Goal: Task Accomplishment & Management: Manage account settings

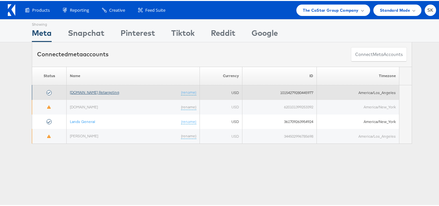
click at [88, 90] on link "[DOMAIN_NAME] Retargeting" at bounding box center [94, 91] width 49 height 5
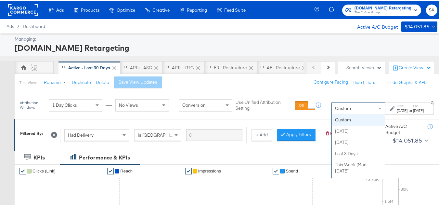
click at [332, 104] on div "Custom" at bounding box center [358, 107] width 53 height 11
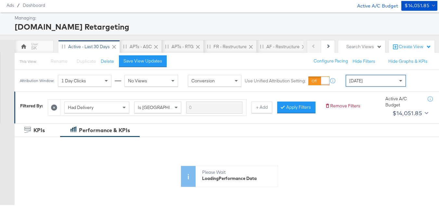
scroll to position [32, 0]
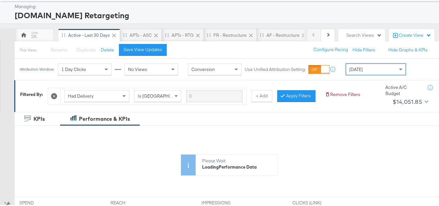
click at [360, 70] on span "[DATE]" at bounding box center [355, 68] width 13 height 6
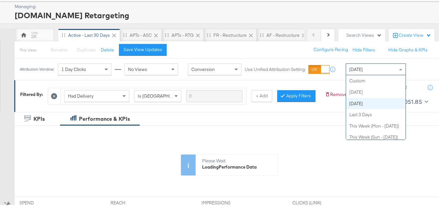
scroll to position [0, 0]
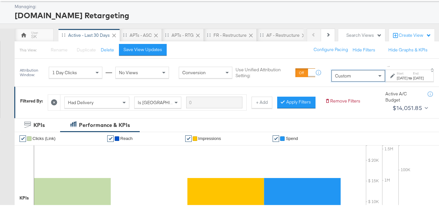
click at [407, 75] on strong "to" at bounding box center [410, 76] width 6 height 5
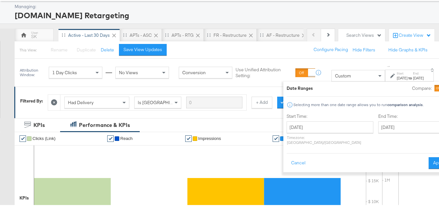
click at [294, 114] on label "Start Time:" at bounding box center [330, 115] width 87 height 6
click at [294, 127] on input "[DATE]" at bounding box center [330, 126] width 87 height 12
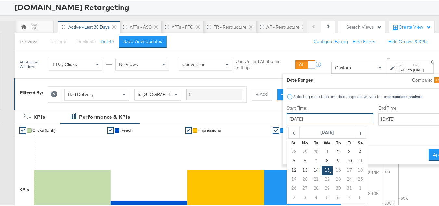
scroll to position [65, 0]
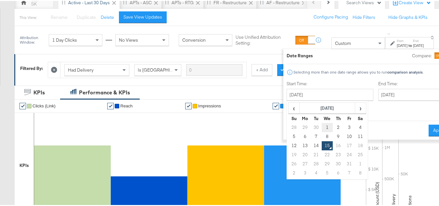
click at [322, 127] on td "1" at bounding box center [327, 126] width 11 height 9
type input "[DATE]"
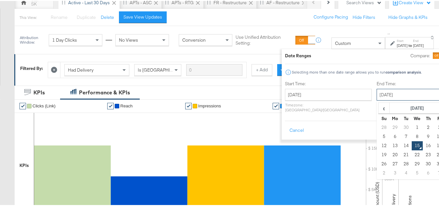
click at [401, 91] on input "[DATE]" at bounding box center [411, 94] width 68 height 12
click at [401, 142] on td "14" at bounding box center [406, 144] width 11 height 9
type input "[DATE]"
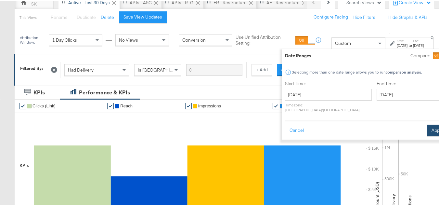
click at [427, 129] on button "Apply" at bounding box center [437, 129] width 20 height 12
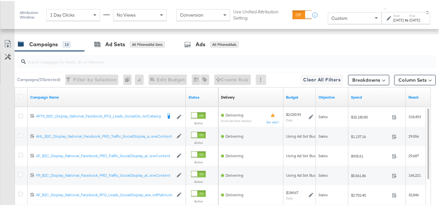
scroll to position [227, 0]
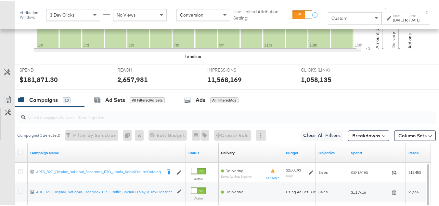
click at [44, 120] on input "search" at bounding box center [212, 113] width 373 height 13
paste input "APTS_B2C_Display_National_Facebook_RTG_Leads_SocialDisplay_Retargeting_Diamond_…"
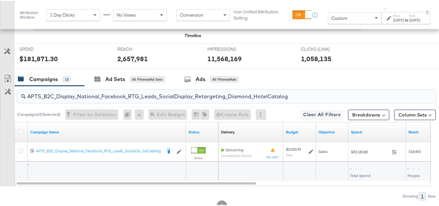
scroll to position [260, 0]
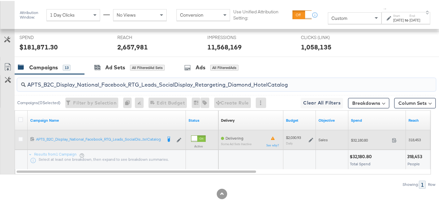
click at [364, 141] on span "$32,180.80" at bounding box center [370, 138] width 38 height 5
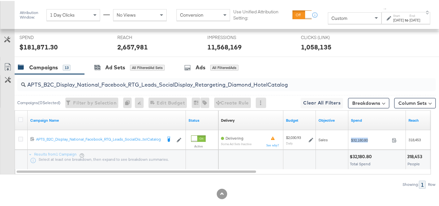
copy div "$32,180.80"
click at [97, 87] on input "APTS_B2C_Display_National_Facebook_RTG_Leads_SocialDisplay_Retargeting_Diamond_…" at bounding box center [212, 81] width 373 height 13
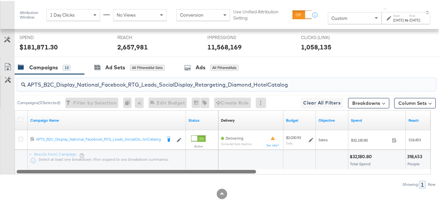
paste input "alwayson_Retargeting_DARE24_DiamondPlatinum"
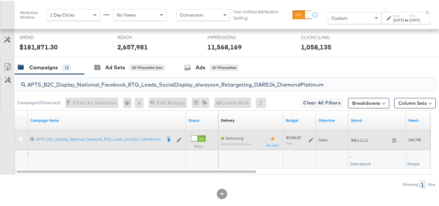
click at [361, 144] on div "$48,111.11 48111.11" at bounding box center [377, 139] width 58 height 10
copy div "$48,111.11"
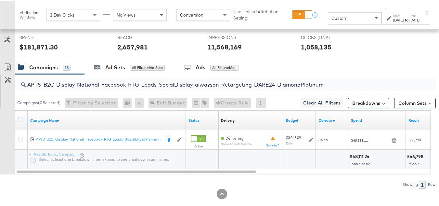
click at [94, 87] on input "APTS_B2C_Display_National_Facebook_RTG_Leads_SocialDisplay_alwayson_Retargeting…" at bounding box center [212, 81] width 373 height 13
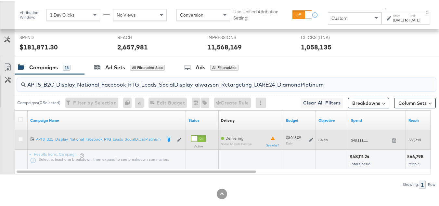
paste input "FR_B2C_Display_National_Facebook_RTG_Leads_SocialDisplay_alwayson_Retargeting_FR"
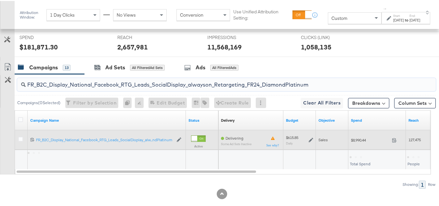
click at [360, 141] on span "$8,990.44" at bounding box center [370, 138] width 38 height 5
copy div "$8,990.44"
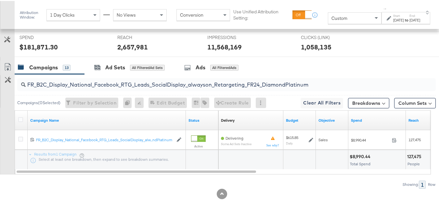
click at [119, 87] on input "FR_B2C_Display_National_Facebook_RTG_Leads_SocialDisplay_alwayson_Retargeting_F…" at bounding box center [212, 81] width 373 height 13
paste input "AF_B2C_Display_National_Facebook_RTG_Leads_SocialDisplay_alwayson_Retargeting_AF"
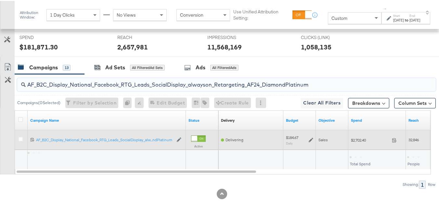
click at [352, 141] on span "$2,702.40" at bounding box center [370, 138] width 38 height 5
click at [361, 141] on span "$2,702.40" at bounding box center [370, 138] width 38 height 5
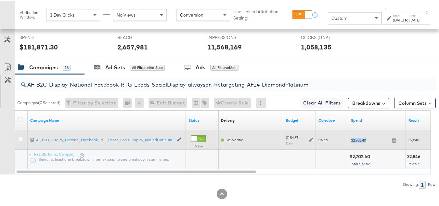
copy div "$2,702.40"
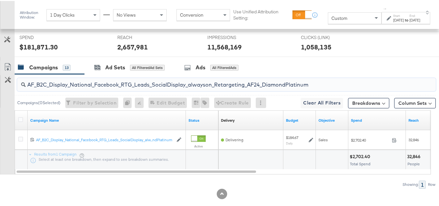
click at [157, 87] on input "AF_B2C_Display_National_Facebook_RTG_Leads_SocialDisplay_alwayson_Retargeting_A…" at bounding box center [212, 81] width 373 height 13
paste input "HL_B2C_Display_National_Facebook_RTG_Leads_SocialDisplay_alwayson_Retargeting_A…"
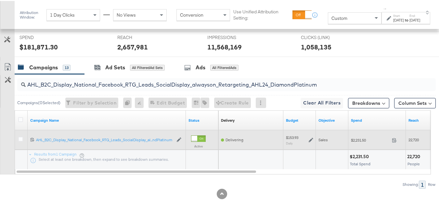
click at [362, 141] on span "$2,231.50" at bounding box center [370, 138] width 38 height 5
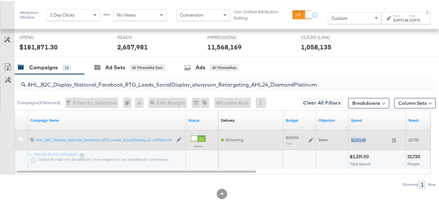
click at [362, 141] on span "$2,231.50" at bounding box center [370, 138] width 38 height 5
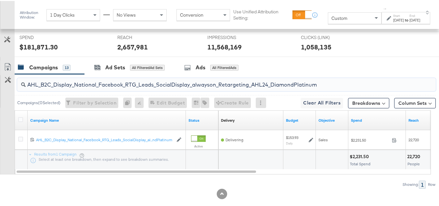
click at [147, 87] on input "AHL_B2C_Display_National_Facebook_RTG_Leads_SocialDisplay_alwayson_Retargeting_…" at bounding box center [212, 81] width 373 height 13
type input "v"
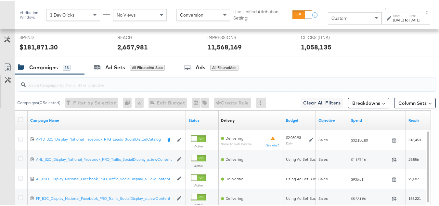
paste input "APTS_B2C_Display_National_Facebook_PRO_Traffic_SocialDisplay_alwayson_ASC_DARE2…"
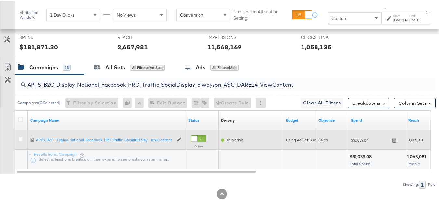
click at [369, 141] on span "$31,039.07" at bounding box center [370, 138] width 38 height 5
copy div "$31,039.07"
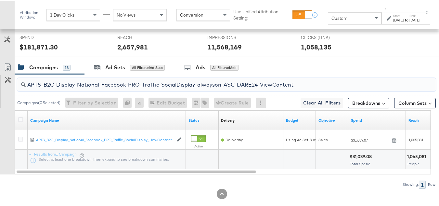
click at [136, 87] on input "APTS_B2C_Display_National_Facebook_PRO_Traffic_SocialDisplay_alwayson_ASC_DARE2…" at bounding box center [212, 81] width 373 height 13
paste input "Leads_SocialDisplay_alwayson_ASC_DARE24_Purchase"
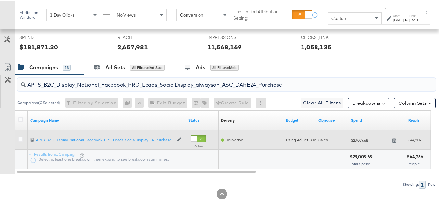
click at [359, 141] on span "$23,009.68" at bounding box center [370, 138] width 38 height 5
copy div "$23,009.68"
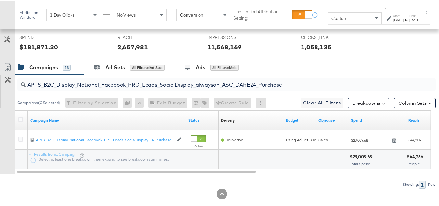
click at [172, 90] on div "APTS_B2C_Display_National_Facebook_PRO_Leads_SocialDisplay_alwayson_ASC_DARE24_…" at bounding box center [226, 83] width 419 height 13
paste input "F_B2C_Display_National_Facebook_PRO_Traffic_SocialDisplay_alwayson_ASC_AF24_Vie…"
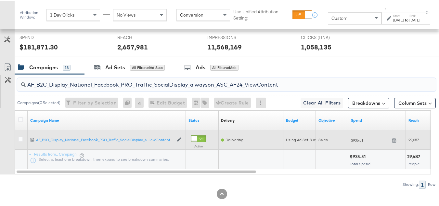
click at [357, 144] on div "$935.51 935.51" at bounding box center [377, 139] width 58 height 10
copy div "$935.51"
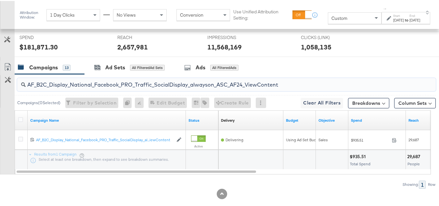
click at [156, 87] on input "AF_B2C_Display_National_Facebook_PRO_Traffic_SocialDisplay_alwayson_ASC_AF24_Vi…" at bounding box center [212, 81] width 373 height 13
paste input "FR_B2C_Display_National_Facebook_PRO_Traffic_SocialDisplay_alwayson_ASC_FR"
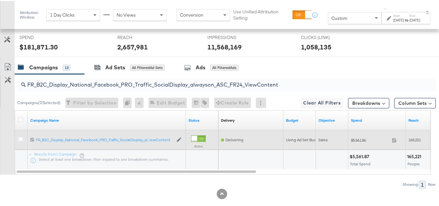
click at [354, 141] on span "$5,561.86" at bounding box center [370, 138] width 38 height 5
copy div "$5,561.86"
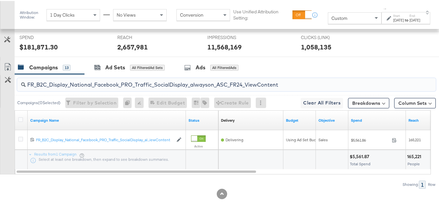
click at [144, 87] on input "FR_B2C_Display_National_Facebook_PRO_Traffic_SocialDisplay_alwayson_ASC_FR24_Vi…" at bounding box center [212, 81] width 373 height 13
paste input "AHL_B2C_Display_National_Facebook_PRO_Traffic_SocialDisplay_alwayson_ASC_AHL"
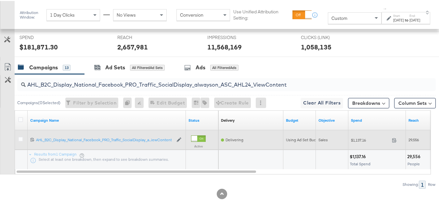
click at [368, 141] on span "$1,137.16" at bounding box center [370, 138] width 38 height 5
copy div "$1,137.16"
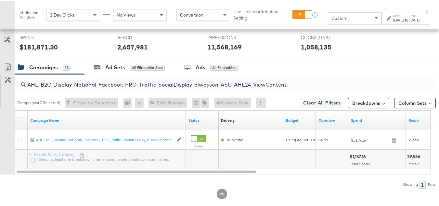
click at [127, 106] on div "Campaigns ( 0 Selected) Filter by Selection Filter 0 campaigns 0 Rename 0 campa…" at bounding box center [225, 101] width 421 height 15
click at [130, 87] on input "AHL_B2C_Display_National_Facebook_PRO_Traffic_SocialDisplay_alwayson_ASC_AHL24_…" at bounding box center [212, 81] width 373 height 13
paste input "PTS_B2C_Display_National_Facebook_RTG_Leads_SocialDisplay_Retargeting_Diamond_H…"
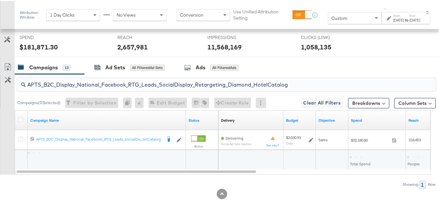
type input "APTS_B2C_Display_National_Facebook_RTG_Leads_SocialDisplay_Retargeting_Diamond_…"
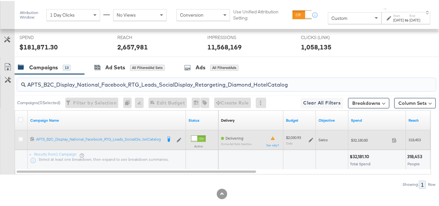
click at [313, 141] on icon at bounding box center [311, 138] width 5 height 5
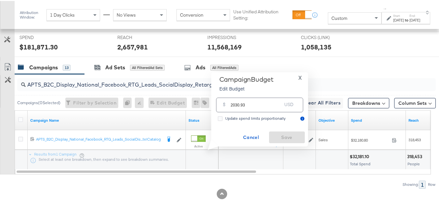
click at [275, 98] on input "2030.93" at bounding box center [256, 101] width 51 height 14
paste input "$1,827.84"
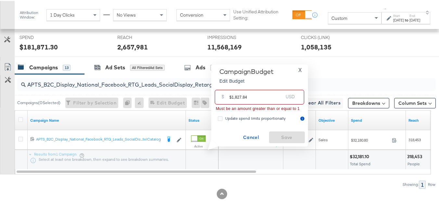
click at [232, 97] on input "$1,827.84" at bounding box center [256, 93] width 54 height 14
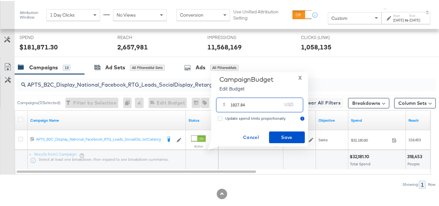
click at [255, 102] on input "1827.84" at bounding box center [256, 101] width 51 height 14
type input "1827.84"
click at [293, 136] on span "Save" at bounding box center [287, 136] width 31 height 8
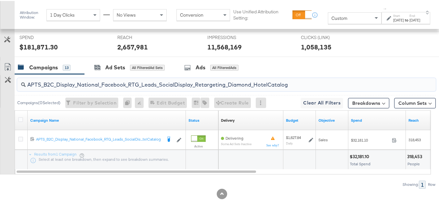
click at [70, 87] on input "APTS_B2C_Display_National_Facebook_RTG_Leads_SocialDisplay_Retargeting_Diamond_…" at bounding box center [212, 81] width 373 height 13
paste input "alwayson_Retargeting_DARE24_DiamondPlatinum"
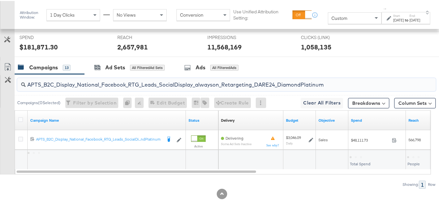
type input "APTS_B2C_Display_National_Facebook_RTG_Leads_SocialDisplay_alwayson_Retargeting…"
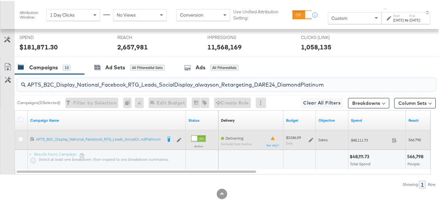
click at [311, 141] on icon at bounding box center [311, 138] width 5 height 5
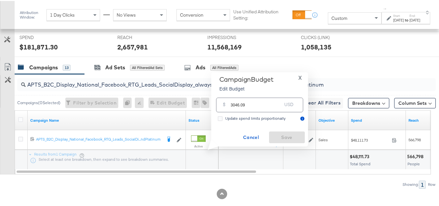
click at [283, 100] on div "USD" at bounding box center [289, 105] width 14 height 12
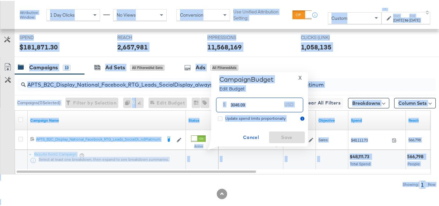
click at [268, 104] on input "3046.09" at bounding box center [256, 101] width 51 height 14
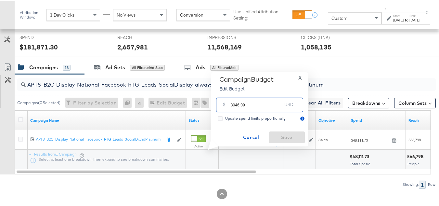
paste input "$2,741.48"
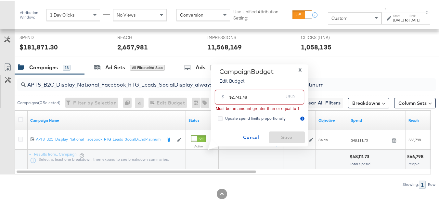
click at [231, 96] on input "$2,741.48" at bounding box center [256, 93] width 54 height 14
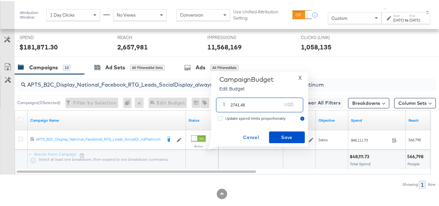
click at [257, 99] on input "2741.48" at bounding box center [256, 101] width 51 height 14
type input "2741.48"
click at [283, 134] on span "Save" at bounding box center [287, 136] width 31 height 8
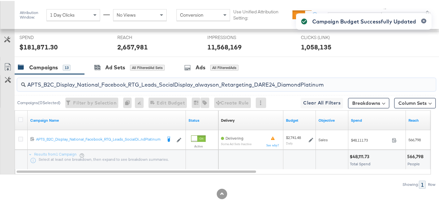
click at [102, 87] on input "APTS_B2C_Display_National_Facebook_RTG_Leads_SocialDisplay_alwayson_Retargeting…" at bounding box center [212, 81] width 373 height 13
paste input "FR_B2C_Display_National_Facebook_RTG_Leads_SocialDisplay_alwayson_Retargeting_FR"
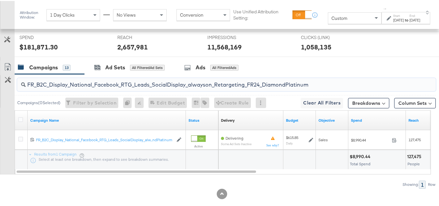
type input "FR_B2C_Display_National_Facebook_RTG_Leads_SocialDisplay_alwayson_Retargeting_F…"
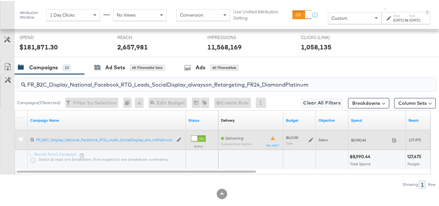
click at [310, 141] on icon at bounding box center [311, 138] width 5 height 5
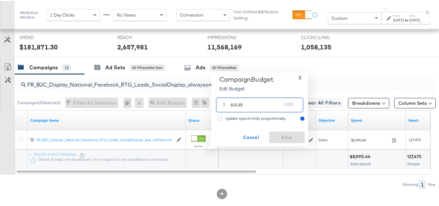
click at [267, 108] on input "615.85" at bounding box center [256, 101] width 51 height 14
paste input "$722"
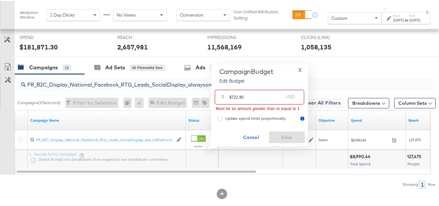
click at [230, 95] on input "$722.85" at bounding box center [256, 93] width 54 height 14
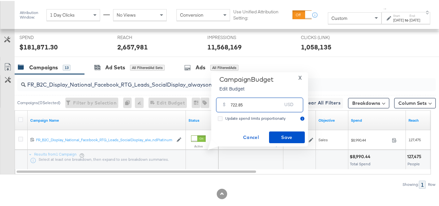
click at [252, 101] on input "722.85" at bounding box center [256, 101] width 51 height 14
type input "722.85"
click at [277, 135] on span "Save" at bounding box center [287, 136] width 31 height 8
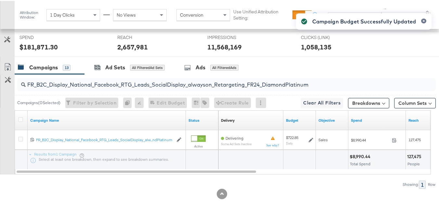
click at [116, 87] on input "FR_B2C_Display_National_Facebook_RTG_Leads_SocialDisplay_alwayson_Retargeting_F…" at bounding box center [212, 81] width 373 height 13
paste input "AF_B2C_Display_National_Facebook_RTG_Leads_SocialDisplay_alwayson_Retargeting_AF"
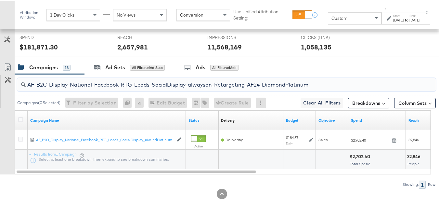
type input "AF_B2C_Display_National_Facebook_RTG_Leads_SocialDisplay_alwayson_Retargeting_A…"
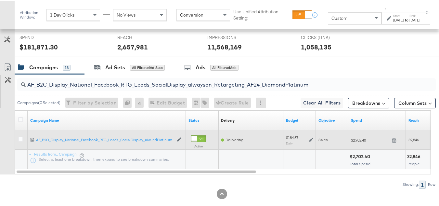
click at [313, 141] on icon at bounding box center [311, 138] width 5 height 5
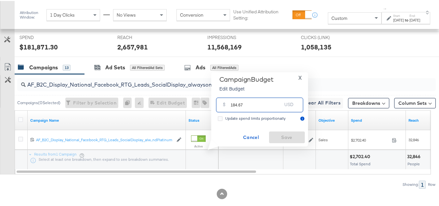
click at [266, 101] on input "184.67" at bounding box center [256, 101] width 51 height 14
paste input "$216.51"
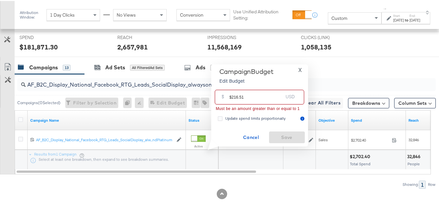
click at [230, 95] on input "$216.51" at bounding box center [256, 93] width 54 height 14
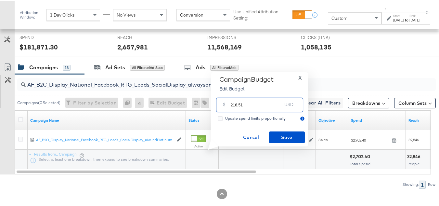
click at [249, 101] on input "216.51" at bounding box center [256, 101] width 51 height 14
type input "216.51"
click at [275, 134] on span "Save" at bounding box center [287, 136] width 31 height 8
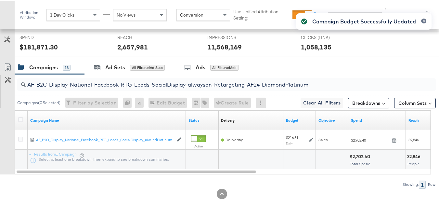
click at [126, 87] on input "AF_B2C_Display_National_Facebook_RTG_Leads_SocialDisplay_alwayson_Retargeting_A…" at bounding box center [212, 81] width 373 height 13
paste input "HL_B2C_Display_National_Facebook_RTG_Leads_SocialDisplay_alwayson_Retargeting_A…"
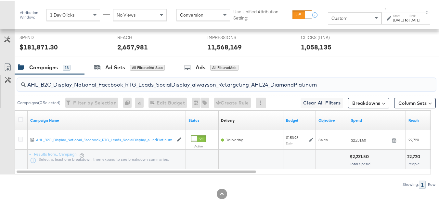
type input "AHL_B2C_Display_National_Facebook_RTG_Leads_SocialDisplay_alwayson_Retargeting_…"
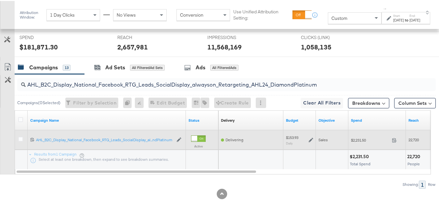
click at [310, 141] on icon at bounding box center [311, 138] width 5 height 5
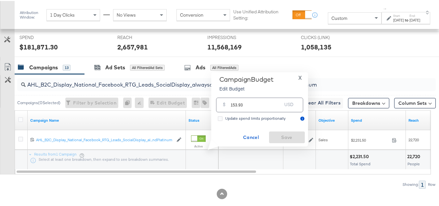
click at [255, 100] on input "153.93" at bounding box center [256, 101] width 51 height 14
paste input "$181.77"
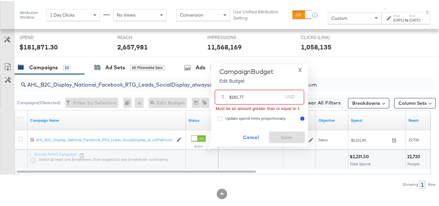
click at [231, 96] on input "$181.77" at bounding box center [256, 93] width 54 height 14
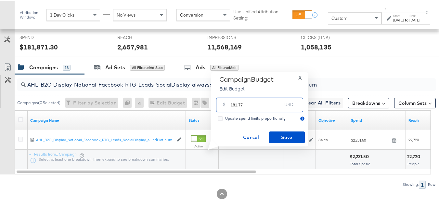
click at [264, 105] on input "181.77" at bounding box center [256, 101] width 51 height 14
type input "181.77"
click at [282, 133] on span "Save" at bounding box center [287, 136] width 31 height 8
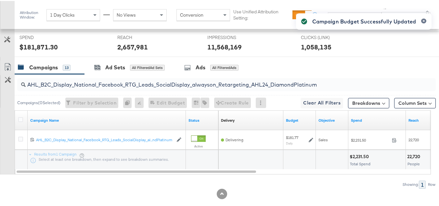
click at [109, 87] on input "AHL_B2C_Display_National_Facebook_RTG_Leads_SocialDisplay_alwayson_Retargeting_…" at bounding box center [212, 81] width 373 height 13
paste input "PTS_B2C_Display_National_Facebook_PRO_Traffic_SocialDisplay_alwayson_ASC_DARE24…"
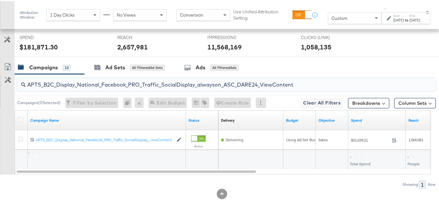
type input "APTS_B2C_Display_National_Facebook_PRO_Traffic_SocialDisplay_alwayson_ASC_DARE2…"
click at [21, 121] on icon at bounding box center [20, 118] width 5 height 5
click at [0, 0] on input "checkbox" at bounding box center [0, 0] width 0 height 0
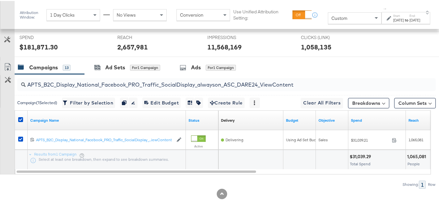
click at [101, 61] on div at bounding box center [222, 58] width 444 height 5
click at [98, 69] on icon at bounding box center [98, 67] width 6 height 4
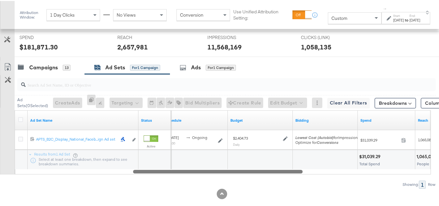
drag, startPoint x: 101, startPoint y: 179, endPoint x: 232, endPoint y: 179, distance: 131.0
click at [220, 173] on div at bounding box center [218, 170] width 170 height 6
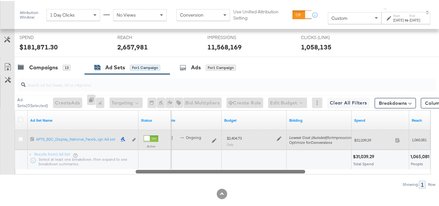
click at [281, 148] on div "$2,404.73 Daily" at bounding box center [254, 140] width 60 height 16
click at [280, 140] on icon at bounding box center [279, 137] width 5 height 5
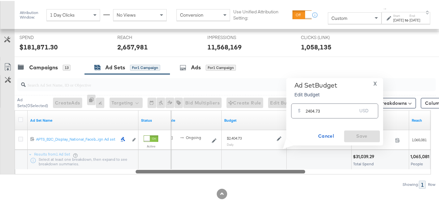
click at [341, 112] on input "2404.73" at bounding box center [331, 107] width 51 height 14
paste input "$2,164.26"
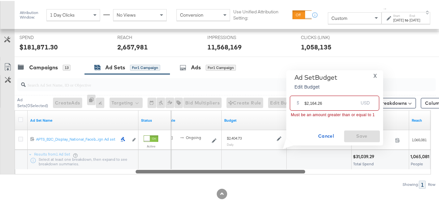
click at [306, 100] on input "$2,164.26" at bounding box center [331, 99] width 54 height 14
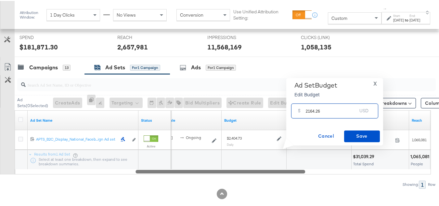
click at [331, 110] on input "2164.26" at bounding box center [331, 107] width 51 height 14
type input "2164.26"
click at [360, 136] on span "Save" at bounding box center [362, 135] width 31 height 8
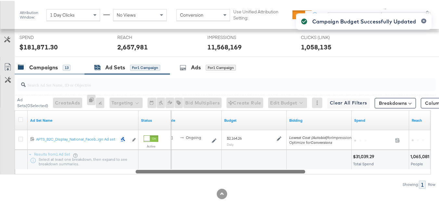
click at [33, 70] on div "Campaigns" at bounding box center [43, 66] width 29 height 7
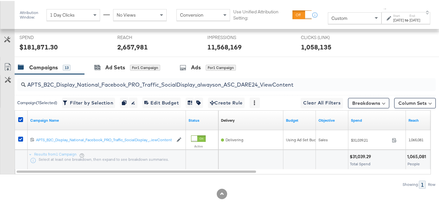
click at [18, 125] on div at bounding box center [22, 119] width 12 height 12
click at [19, 121] on icon at bounding box center [20, 118] width 5 height 5
click at [0, 0] on input "checkbox" at bounding box center [0, 0] width 0 height 0
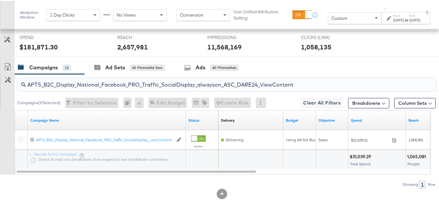
click at [73, 87] on input "APTS_B2C_Display_National_Facebook_PRO_Traffic_SocialDisplay_alwayson_ASC_DARE2…" at bounding box center [212, 81] width 373 height 13
paste input "Leads_SocialDisplay_alwayson_ASC_DARE24_Purchase"
type input "APTS_B2C_Display_National_Facebook_PRO_Leads_SocialDisplay_alwayson_ASC_DARE24_…"
click at [20, 123] on div at bounding box center [21, 119] width 7 height 6
click at [20, 121] on icon at bounding box center [20, 118] width 5 height 5
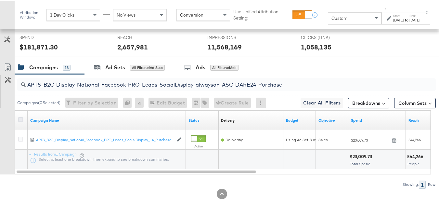
click at [0, 0] on input "checkbox" at bounding box center [0, 0] width 0 height 0
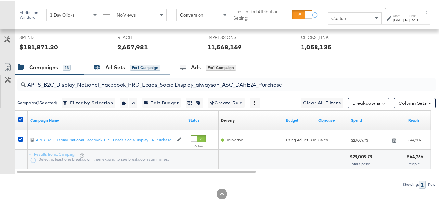
click at [131, 70] on div "for 1 Campaign" at bounding box center [145, 67] width 30 height 6
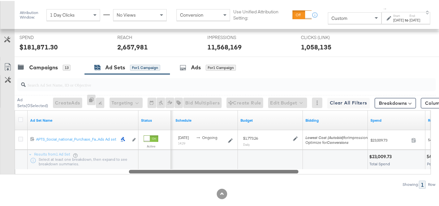
drag, startPoint x: 125, startPoint y: 182, endPoint x: 216, endPoint y: 193, distance: 91.3
click at [216, 187] on div "Ad Sets ( 0 Selected) Create Ads At least one ad set must be selected 0 Rename …" at bounding box center [218, 130] width 436 height 114
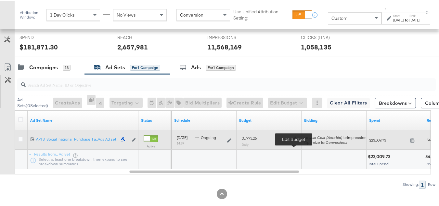
click at [294, 140] on icon at bounding box center [294, 138] width 5 height 5
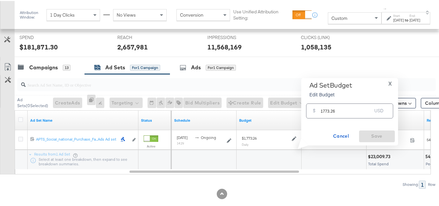
click at [325, 106] on input "1773.26" at bounding box center [346, 107] width 51 height 14
paste input "$1,595.93"
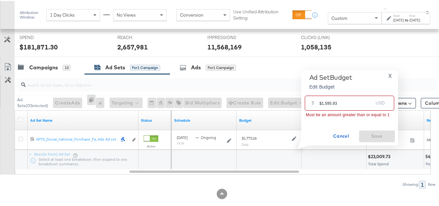
click at [321, 102] on input "$1,595.93" at bounding box center [346, 99] width 54 height 14
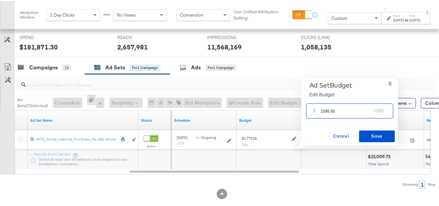
click at [359, 110] on input "1595.93" at bounding box center [346, 107] width 51 height 14
type input "1595.93"
click at [368, 130] on button "Save" at bounding box center [377, 135] width 36 height 12
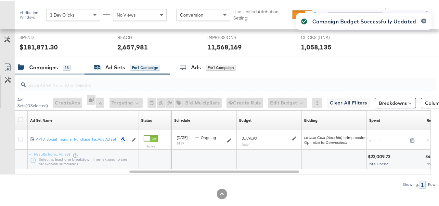
click at [48, 70] on div "Campaigns" at bounding box center [43, 66] width 29 height 7
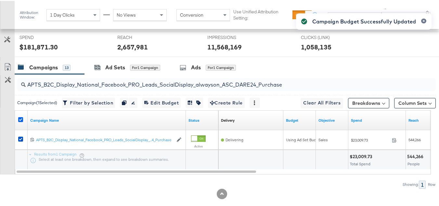
click at [21, 121] on icon at bounding box center [20, 118] width 5 height 5
click at [0, 0] on input "checkbox" at bounding box center [0, 0] width 0 height 0
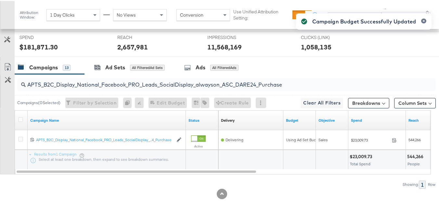
click at [78, 87] on input "APTS_B2C_Display_National_Facebook_PRO_Leads_SocialDisplay_alwayson_ASC_DARE24_…" at bounding box center [212, 81] width 373 height 13
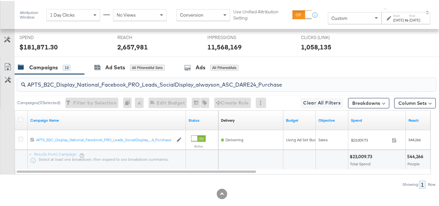
click at [78, 87] on input "APTS_B2C_Display_National_Facebook_PRO_Leads_SocialDisplay_alwayson_ASC_DARE24_…" at bounding box center [212, 81] width 373 height 13
paste input "F_B2C_Display_National_Facebook_PRO_Traffic_SocialDisplay_alwayson_ASC_AF24_Vie…"
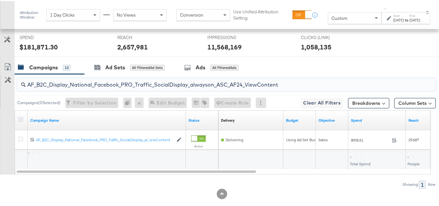
type input "AF_B2C_Display_National_Facebook_PRO_Traffic_SocialDisplay_alwayson_ASC_AF24_Vi…"
click at [19, 121] on icon at bounding box center [20, 118] width 5 height 5
click at [0, 0] on input "checkbox" at bounding box center [0, 0] width 0 height 0
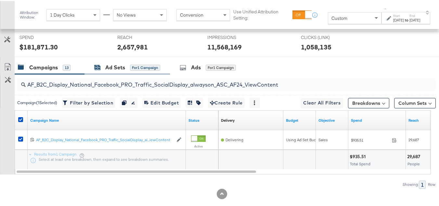
click at [117, 70] on div "Ad Sets" at bounding box center [115, 66] width 20 height 7
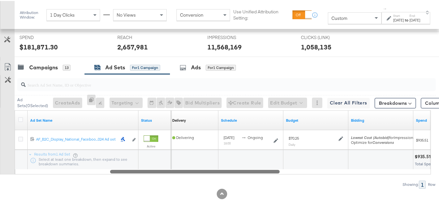
drag, startPoint x: 107, startPoint y: 179, endPoint x: 206, endPoint y: 186, distance: 99.3
click at [206, 186] on div "Ad Sets ( 0 Selected) Create Ads At least one ad set must be selected 0 Rename …" at bounding box center [218, 130] width 436 height 114
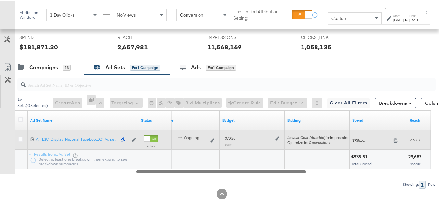
click at [277, 140] on icon at bounding box center [277, 138] width 5 height 5
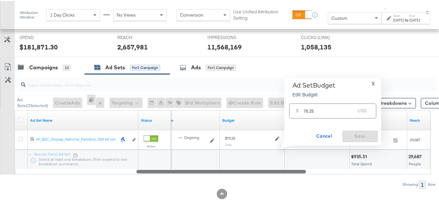
click at [325, 102] on input "70.25" at bounding box center [329, 107] width 51 height 14
paste input "$68.88"
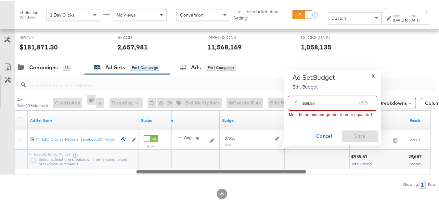
click at [305, 101] on input "$68.88" at bounding box center [330, 99] width 54 height 14
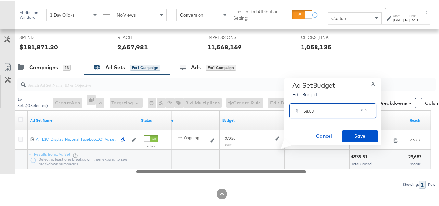
click at [332, 108] on input "68.88" at bounding box center [329, 107] width 51 height 14
type input "68.88"
click at [355, 131] on span "Save" at bounding box center [360, 135] width 31 height 8
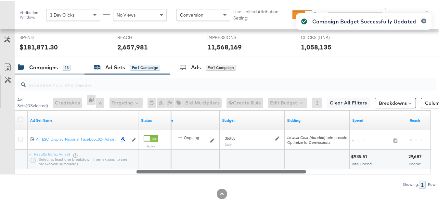
click at [53, 70] on div "Campaigns" at bounding box center [43, 66] width 29 height 7
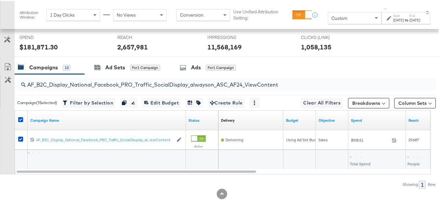
click at [18, 121] on label at bounding box center [20, 118] width 5 height 5
click at [0, 0] on input "checkbox" at bounding box center [0, 0] width 0 height 0
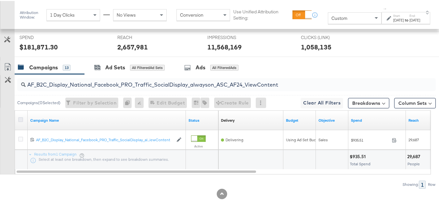
click at [21, 121] on icon at bounding box center [20, 118] width 5 height 5
click at [0, 0] on input "checkbox" at bounding box center [0, 0] width 0 height 0
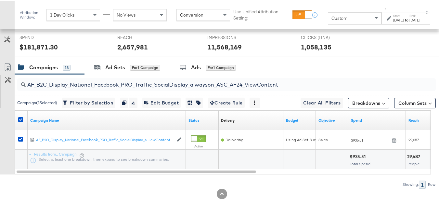
click at [17, 125] on div at bounding box center [22, 119] width 12 height 12
click at [19, 121] on icon at bounding box center [20, 118] width 5 height 5
click at [0, 0] on input "checkbox" at bounding box center [0, 0] width 0 height 0
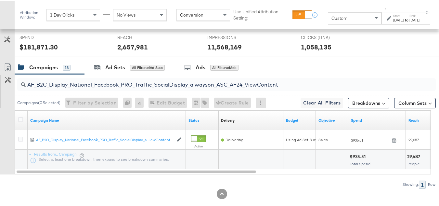
click at [82, 87] on input "AF_B2C_Display_National_Facebook_PRO_Traffic_SocialDisplay_alwayson_ASC_AF24_Vi…" at bounding box center [212, 81] width 373 height 13
paste input "FR_B2C_Display_National_Facebook_PRO_Traffic_SocialDisplay_alwayson_ASC_FR"
type input "FR_B2C_Display_National_Facebook_PRO_Traffic_SocialDisplay_alwayson_ASC_FR24_Vi…"
click at [26, 125] on div at bounding box center [22, 119] width 12 height 12
click at [19, 121] on icon at bounding box center [20, 118] width 5 height 5
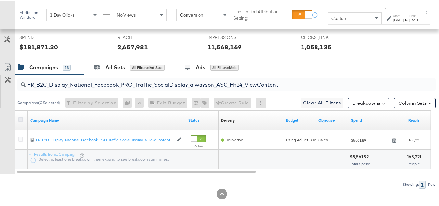
click at [0, 0] on input "checkbox" at bounding box center [0, 0] width 0 height 0
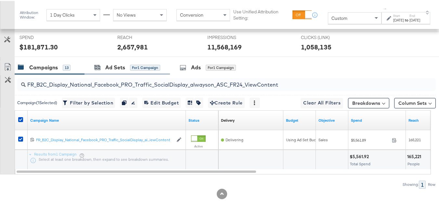
click at [102, 70] on div "Ad Sets for 1 Campaign" at bounding box center [126, 66] width 85 height 14
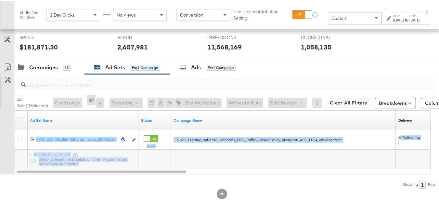
drag, startPoint x: 127, startPoint y: 178, endPoint x: 187, endPoint y: 183, distance: 60.3
click at [187, 173] on div "Ad Set Name Status Campaign Name Delivery Sorting Unavailable 12021336956902061…" at bounding box center [223, 141] width 416 height 64
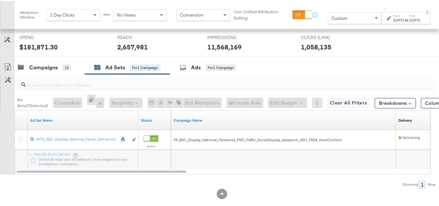
click at [161, 168] on div at bounding box center [154, 158] width 32 height 19
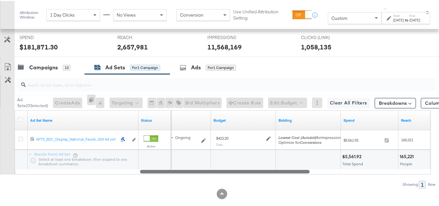
drag, startPoint x: 161, startPoint y: 179, endPoint x: 283, endPoint y: 180, distance: 122.2
click at [283, 173] on div at bounding box center [225, 170] width 170 height 6
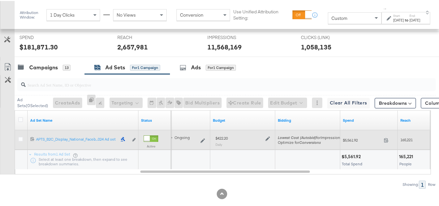
click at [268, 140] on icon at bounding box center [267, 137] width 5 height 5
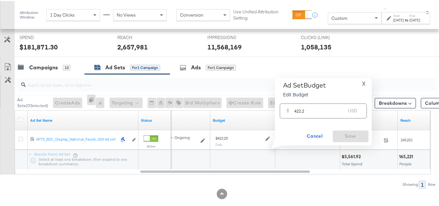
click at [340, 105] on input "422.2" at bounding box center [319, 107] width 51 height 14
paste input "$379.98"
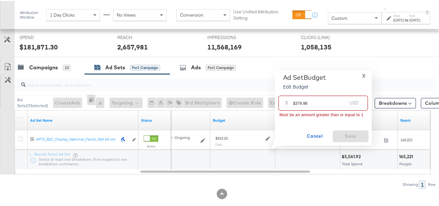
click at [296, 101] on input "$379.98" at bounding box center [320, 99] width 54 height 14
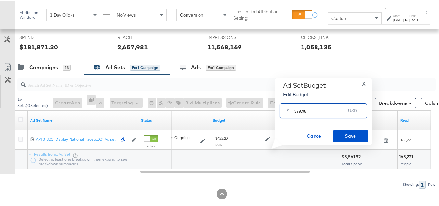
click at [323, 107] on input "379.98" at bounding box center [319, 107] width 51 height 14
type input "379.98"
click at [342, 133] on span "Save" at bounding box center [350, 135] width 31 height 8
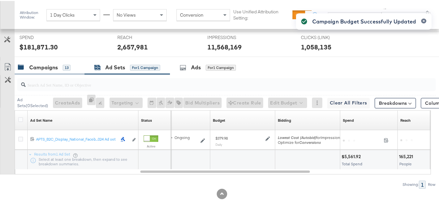
click at [44, 70] on div "Campaigns" at bounding box center [43, 66] width 29 height 7
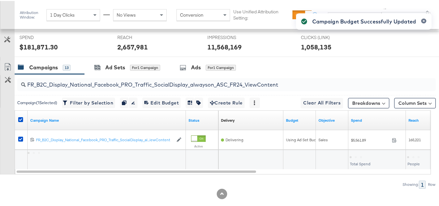
click at [17, 125] on div at bounding box center [22, 119] width 12 height 12
click at [21, 121] on icon at bounding box center [20, 118] width 5 height 5
click at [0, 0] on input "checkbox" at bounding box center [0, 0] width 0 height 0
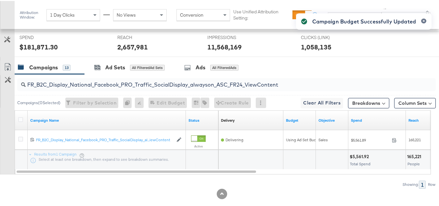
click at [98, 87] on input "FR_B2C_Display_National_Facebook_PRO_Traffic_SocialDisplay_alwayson_ASC_FR24_Vi…" at bounding box center [212, 81] width 373 height 13
paste input "AHL_B2C_Display_National_Facebook_PRO_Traffic_SocialDisplay_alwayson_ASC_AHL"
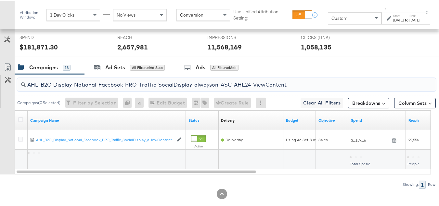
type input "AHL_B2C_Display_National_Facebook_PRO_Traffic_SocialDisplay_alwayson_ASC_AHL24_…"
click at [21, 121] on icon at bounding box center [20, 118] width 5 height 5
click at [0, 0] on input "checkbox" at bounding box center [0, 0] width 0 height 0
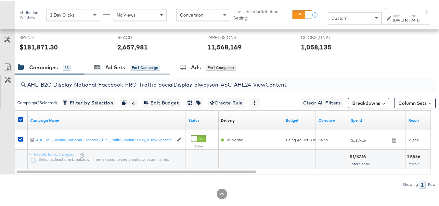
click at [115, 73] on div "Ad Sets for 1 Campaign" at bounding box center [126, 66] width 85 height 14
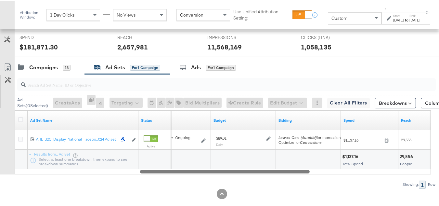
drag, startPoint x: 153, startPoint y: 180, endPoint x: 276, endPoint y: 180, distance: 123.5
click at [276, 173] on div at bounding box center [225, 170] width 170 height 6
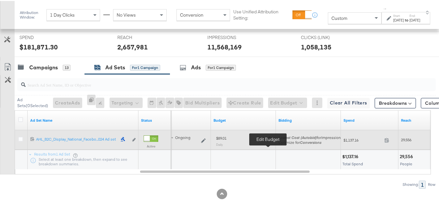
click at [270, 140] on icon at bounding box center [268, 138] width 5 height 5
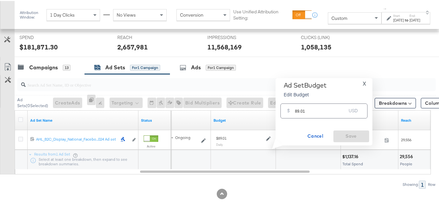
click at [314, 107] on input "89.01" at bounding box center [320, 107] width 51 height 14
paste input "$88.18"
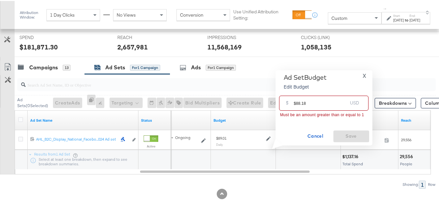
click at [295, 104] on input "$88.18" at bounding box center [321, 99] width 54 height 14
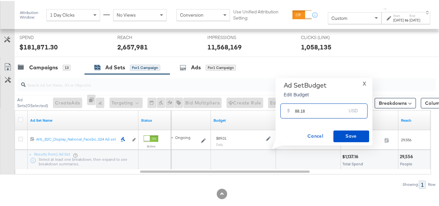
click at [327, 110] on input "88.18" at bounding box center [320, 107] width 51 height 14
type input "88.18"
click at [349, 139] on button "Save" at bounding box center [351, 135] width 36 height 12
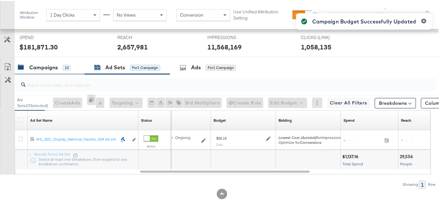
click at [49, 70] on div "Campaigns" at bounding box center [43, 66] width 29 height 7
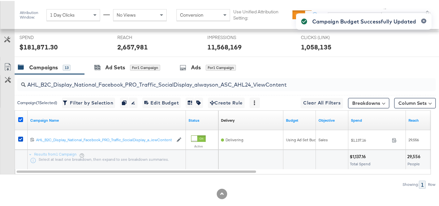
click at [19, 121] on icon at bounding box center [20, 118] width 5 height 5
click at [0, 0] on input "checkbox" at bounding box center [0, 0] width 0 height 0
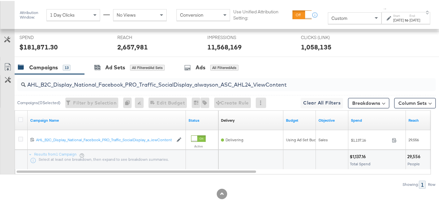
click at [232, 197] on div at bounding box center [222, 192] width 444 height 10
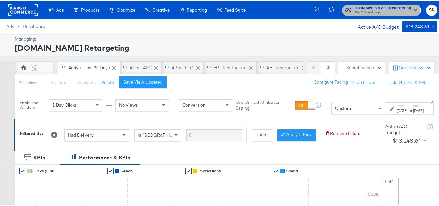
click at [358, 9] on span "The CoStar Group" at bounding box center [383, 11] width 57 height 5
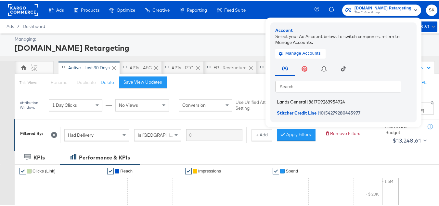
click at [279, 98] on span "Lands General" at bounding box center [291, 100] width 29 height 5
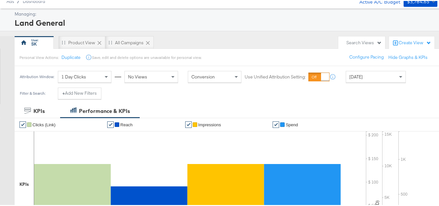
scroll to position [32, 0]
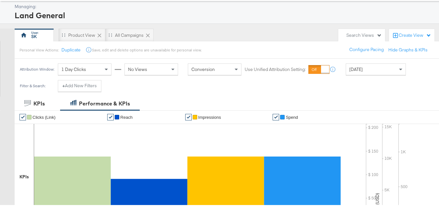
click at [366, 71] on div "[DATE]" at bounding box center [375, 68] width 59 height 11
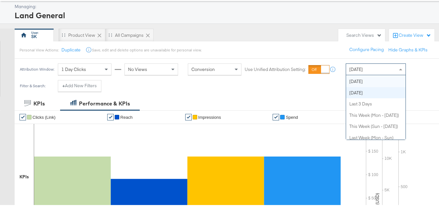
scroll to position [0, 0]
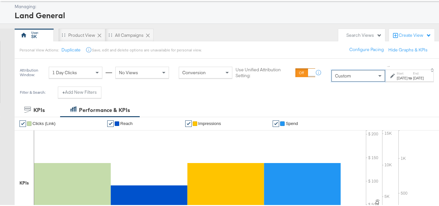
click at [397, 77] on div "[DATE]" at bounding box center [402, 76] width 11 height 5
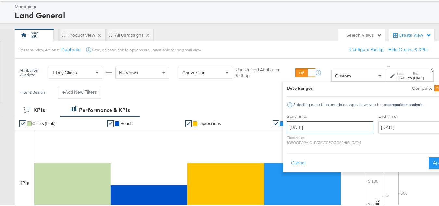
click at [308, 122] on input "[DATE]" at bounding box center [330, 126] width 87 height 12
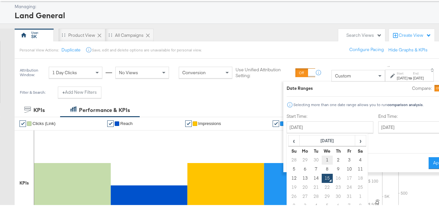
click at [322, 160] on td "1" at bounding box center [327, 158] width 11 height 9
type input "[DATE]"
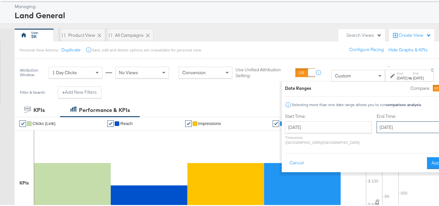
click at [377, 123] on input "[DATE]" at bounding box center [411, 126] width 68 height 12
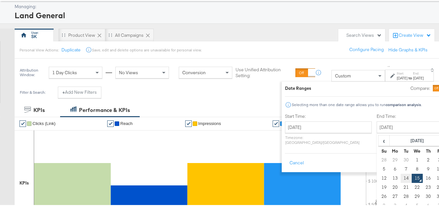
click at [401, 178] on td "14" at bounding box center [406, 177] width 11 height 9
type input "[DATE]"
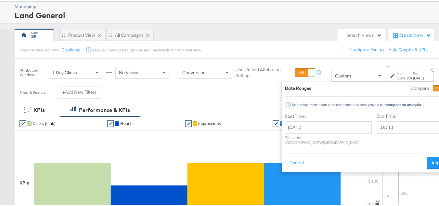
click at [421, 152] on div "Cancel Apply" at bounding box center [366, 160] width 162 height 16
click at [427, 156] on button "Apply" at bounding box center [437, 162] width 20 height 12
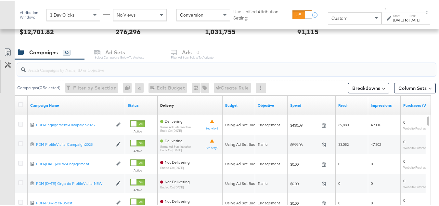
click at [65, 69] on input "search" at bounding box center [212, 66] width 373 height 13
paste input "B2C_LAND_KC_RT_Sig_24"
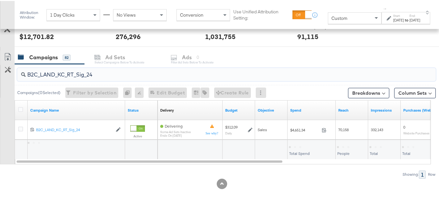
scroll to position [255, 0]
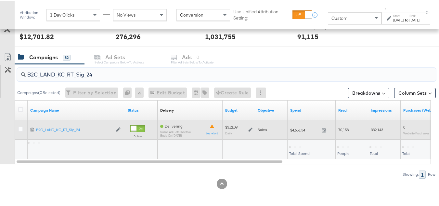
click at [299, 133] on div "$4,651.34 4651.34" at bounding box center [312, 129] width 48 height 10
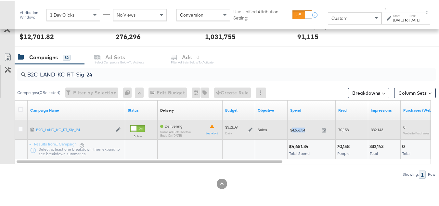
click at [299, 133] on div "$4,651.34 4651.34" at bounding box center [312, 129] width 48 height 10
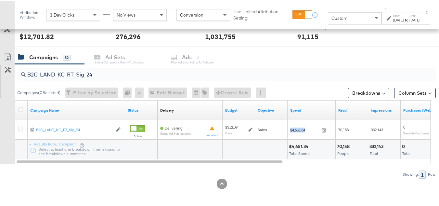
copy div "$4,651.34"
click at [85, 66] on input "B2C_LAND_KC_RT_Sig_24" at bounding box center [212, 71] width 373 height 13
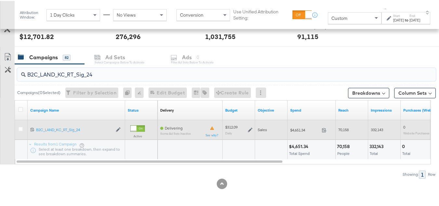
paste input "B_Ecommerce_KC_Retargeting_LW&LOA_Traffic"
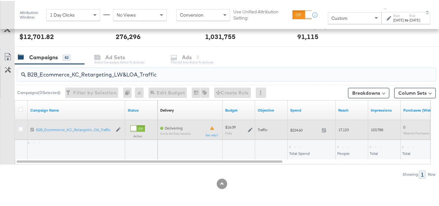
click at [294, 127] on span "$224.60" at bounding box center [304, 128] width 29 height 5
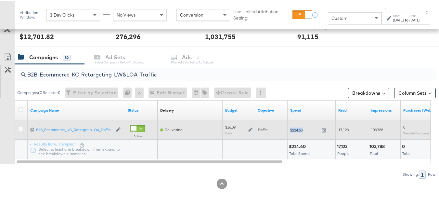
click at [294, 127] on span "$224.60" at bounding box center [304, 128] width 29 height 5
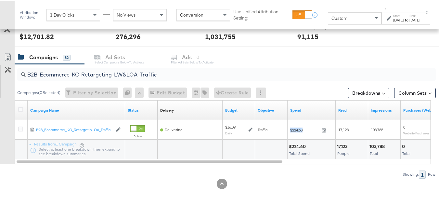
copy div "$224.60"
click at [98, 71] on input "B2B_Ecommerce_KC_Retargeting_LW&LOA_Traffic" at bounding box center [212, 71] width 373 height 13
paste input "KC_Retargeting_Prospects & Clients_Conversions"
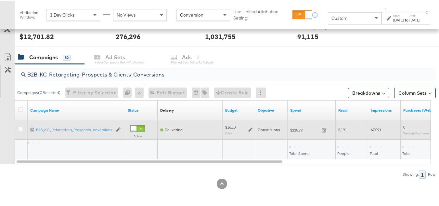
click at [298, 126] on div "$225.79 225.79" at bounding box center [312, 129] width 48 height 10
copy div "$225.79"
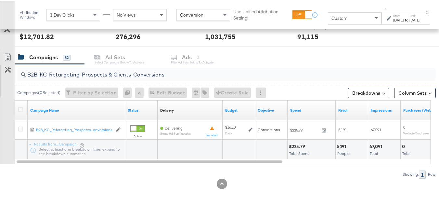
click at [84, 71] on input "B2B_KC_Retargeting_Prospects & Clients_Conversions" at bounding box center [212, 71] width 373 height 13
paste input "C_LAND_KC_Pros_Sig"
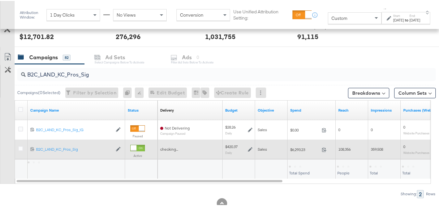
click at [295, 148] on span "$6,293.23" at bounding box center [304, 148] width 29 height 5
copy div "$6,293.23"
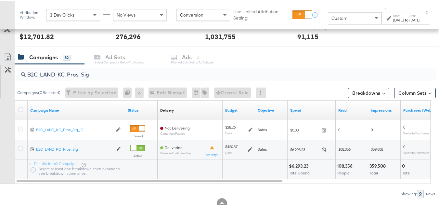
click at [140, 184] on div "B2C_LAND_KC_Pros_Sig Campaigns ( 0 Selected) Filter by Selection Filter 0 campa…" at bounding box center [218, 130] width 436 height 134
click at [132, 74] on input "B2C_LAND_KC_Pros_Sig" at bounding box center [212, 71] width 373 height 13
paste input "RT_Sig_24"
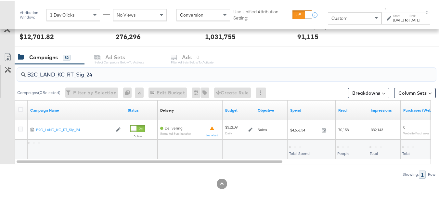
type input "B2C_LAND_KC_RT_Sig_24"
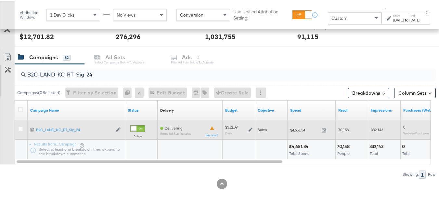
click at [248, 128] on icon at bounding box center [250, 128] width 5 height 5
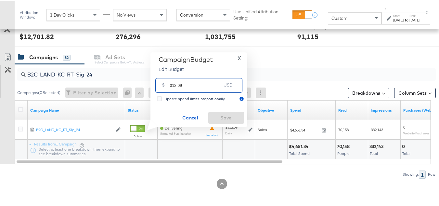
click at [210, 82] on input "312.09" at bounding box center [195, 82] width 51 height 14
paste input "$296.4"
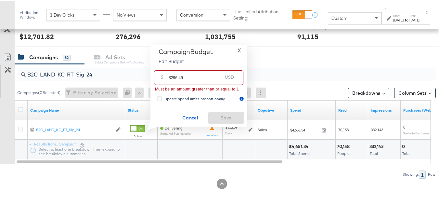
click at [171, 76] on input "$296.49" at bounding box center [196, 74] width 54 height 14
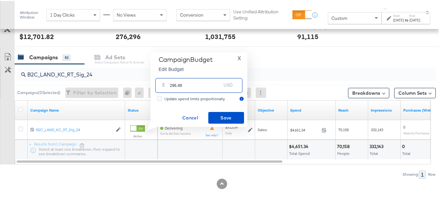
click at [192, 80] on input "296.49" at bounding box center [195, 82] width 51 height 14
type input "296.49"
click at [217, 118] on span "Save" at bounding box center [226, 117] width 31 height 8
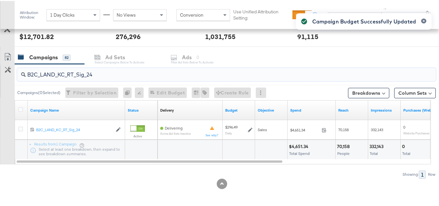
click at [100, 68] on input "B2C_LAND_KC_RT_Sig_24" at bounding box center [212, 71] width 373 height 13
paste input "B_Ecommerce_KC_Retargeting_LW&LOA_Traffic"
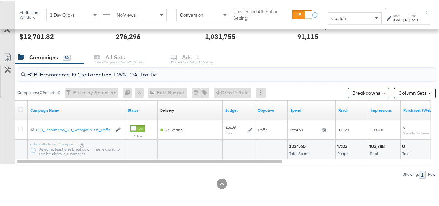
type input "B2B_Ecommerce_KC_Retargeting_LW&LOA_Traffic"
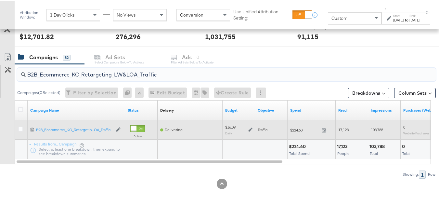
click at [247, 128] on div "$16.09 Daily" at bounding box center [238, 128] width 27 height 10
click at [249, 129] on icon at bounding box center [250, 128] width 5 height 5
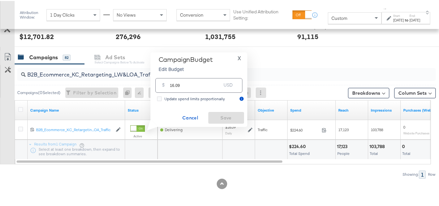
click at [211, 82] on input "16.09" at bounding box center [195, 82] width 51 height 14
paste input "$16.20"
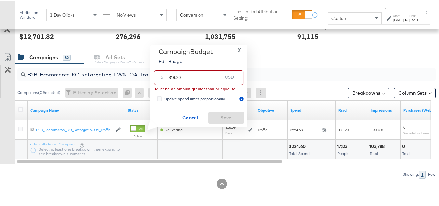
click at [172, 77] on input "$16.20" at bounding box center [196, 74] width 54 height 14
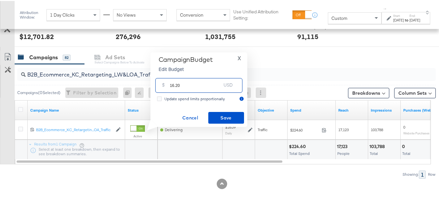
click at [206, 83] on input "16.20" at bounding box center [195, 82] width 51 height 14
type input "16.20"
click at [223, 118] on span "Save" at bounding box center [226, 117] width 31 height 8
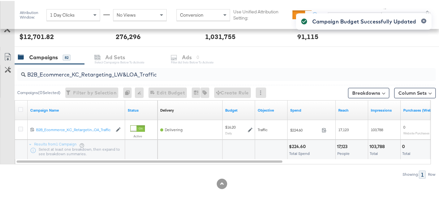
click at [109, 77] on input "B2B_Ecommerce_KC_Retargeting_LW&LOA_Traffic" at bounding box center [212, 71] width 373 height 13
paste input "KC_Retargeting_Prospects & Clients_Conversions"
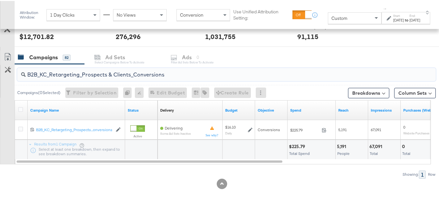
type input "B2B_KC_Retargeting_Prospects & Clients_Conversions"
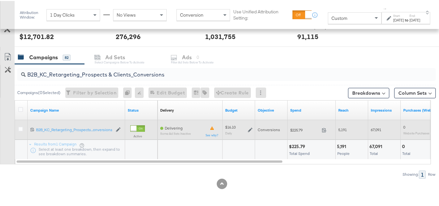
click at [248, 126] on div "$16.10 Daily" at bounding box center [238, 128] width 27 height 10
click at [250, 128] on icon at bounding box center [250, 128] width 5 height 5
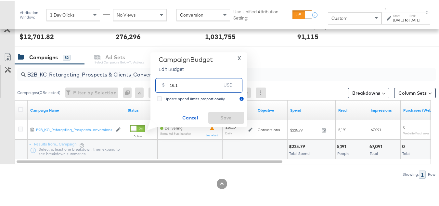
click at [205, 84] on input "16.1" at bounding box center [195, 82] width 51 height 14
paste input "$16.13"
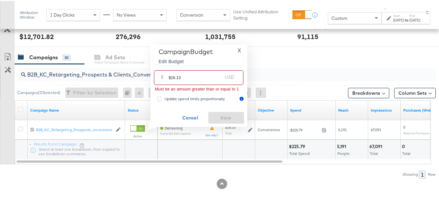
click at [171, 76] on input "$16.13" at bounding box center [196, 74] width 54 height 14
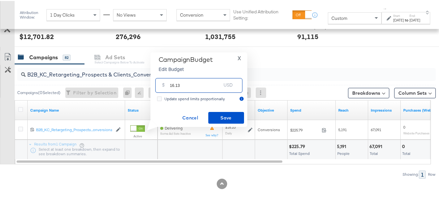
click at [194, 83] on input "16.13" at bounding box center [195, 82] width 51 height 14
type input "16.13"
click at [212, 108] on div "Campaign Budget Edit Budget X $ 16.13 USD Update spend limits proportionally Ca…" at bounding box center [199, 89] width 90 height 68
click at [216, 119] on span "Save" at bounding box center [226, 117] width 31 height 8
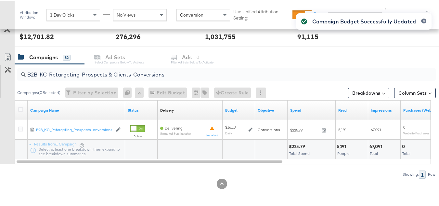
click at [92, 76] on input "B2B_KC_Retargeting_Prospects & Clients_Conversions" at bounding box center [212, 71] width 373 height 13
paste input "C_LAND_KC_Pros_Sig"
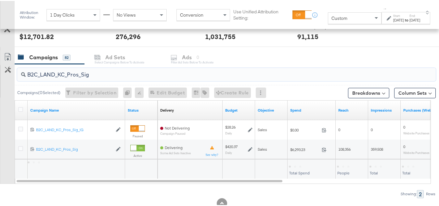
type input "B2C_LAND_KC_Pros_Sig"
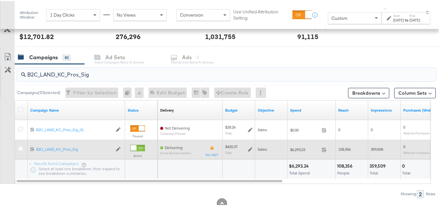
click at [253, 147] on div "$420.37 Daily" at bounding box center [239, 147] width 32 height 15
click at [250, 147] on icon at bounding box center [250, 148] width 5 height 5
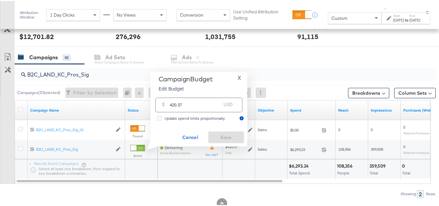
click at [222, 104] on div "USD" at bounding box center [228, 105] width 14 height 12
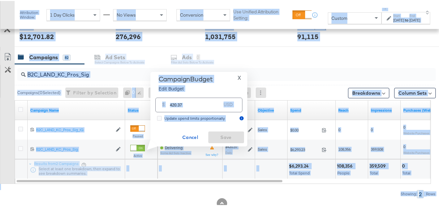
click at [207, 104] on input "420.37" at bounding box center [195, 101] width 51 height 14
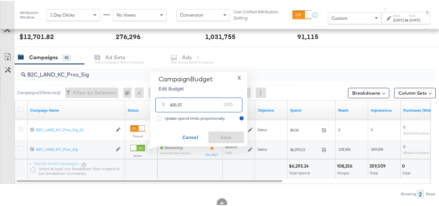
paste input "$378.33"
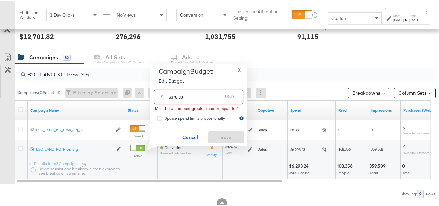
click at [170, 96] on input "$378.33" at bounding box center [196, 93] width 54 height 14
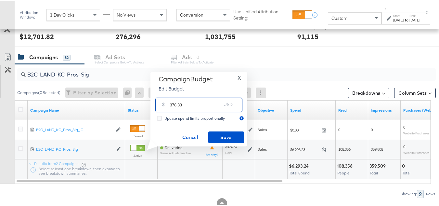
click at [198, 101] on input "378.33" at bounding box center [195, 101] width 51 height 14
type input "378.33"
click at [215, 139] on span "Save" at bounding box center [226, 136] width 31 height 8
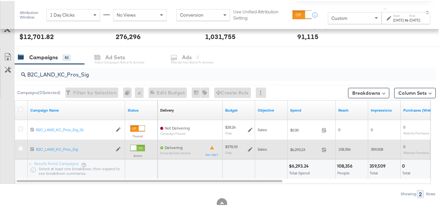
click at [17, 147] on div at bounding box center [22, 148] width 12 height 12
click at [19, 147] on icon at bounding box center [20, 147] width 5 height 5
click at [0, 0] on input "checkbox" at bounding box center [0, 0] width 0 height 0
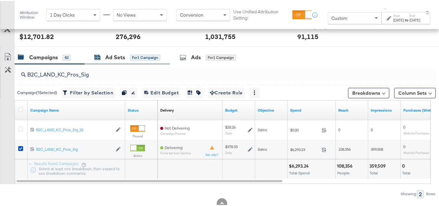
click at [117, 58] on div "Ad Sets" at bounding box center [115, 56] width 20 height 7
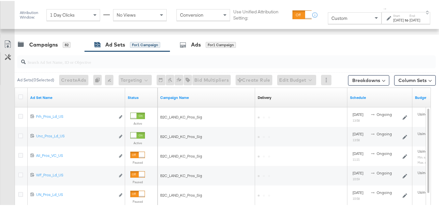
scroll to position [275, 0]
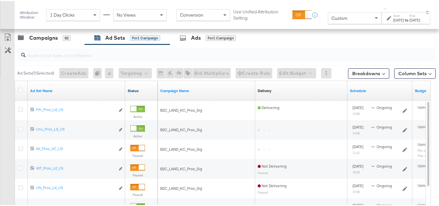
click at [129, 90] on link "Status" at bounding box center [141, 89] width 27 height 5
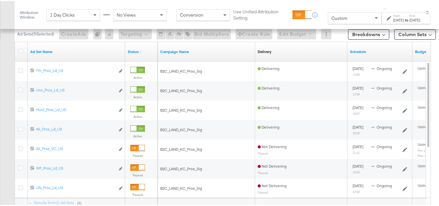
scroll to position [242, 0]
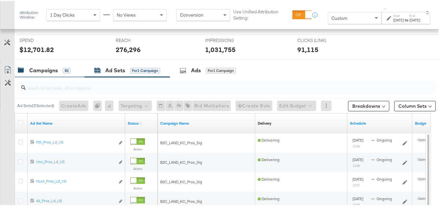
click at [46, 68] on div "Campaigns" at bounding box center [43, 69] width 29 height 7
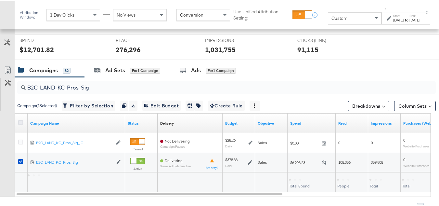
click at [21, 122] on icon at bounding box center [20, 121] width 5 height 5
click at [0, 0] on input "checkbox" at bounding box center [0, 0] width 0 height 0
click at [21, 122] on icon at bounding box center [20, 121] width 5 height 5
click at [0, 0] on input "checkbox" at bounding box center [0, 0] width 0 height 0
